Goal: Task Accomplishment & Management: Complete application form

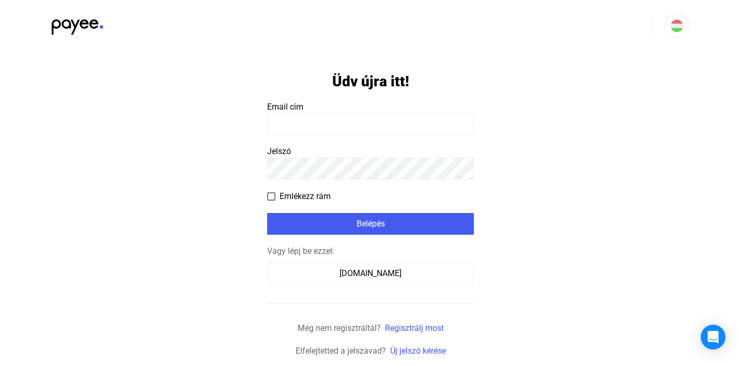
click at [347, 120] on input at bounding box center [370, 124] width 207 height 22
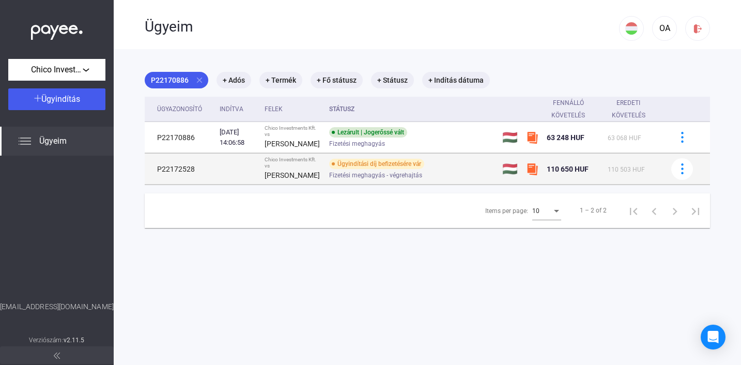
click at [414, 162] on div "Ügyindítási díj befizetésére vár" at bounding box center [376, 164] width 95 height 10
